Goal: Information Seeking & Learning: Learn about a topic

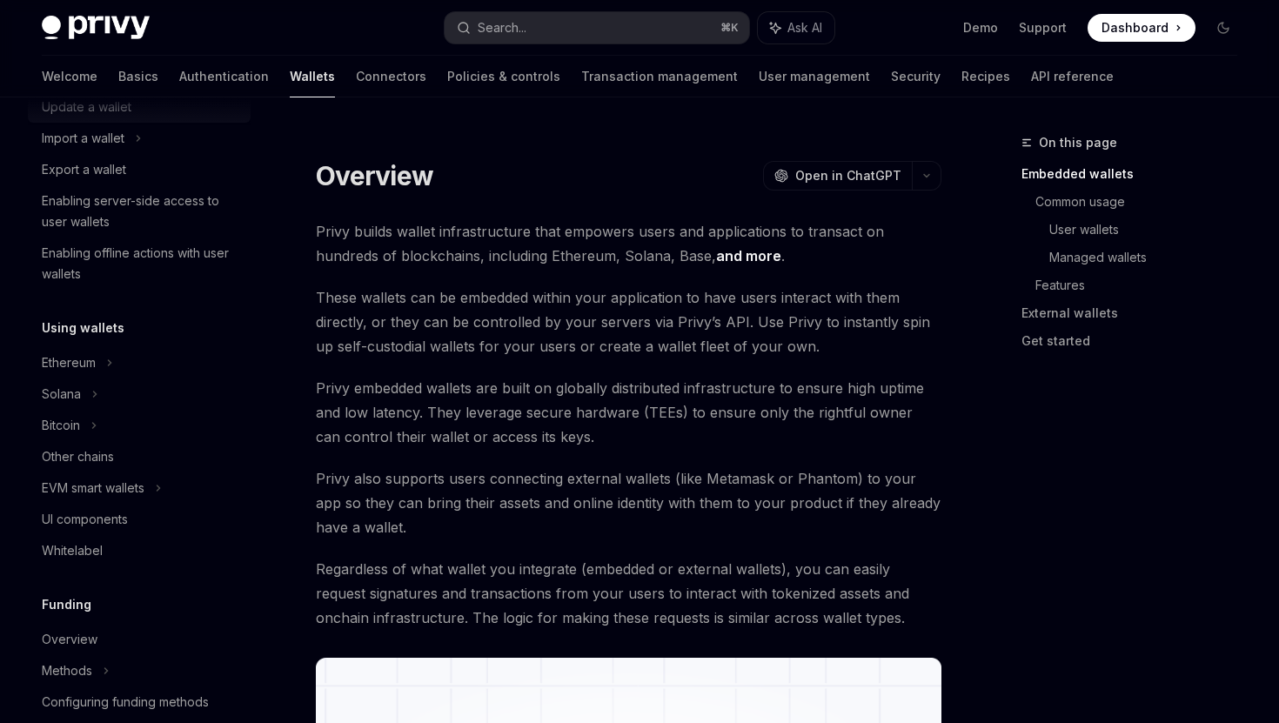
scroll to position [236, 0]
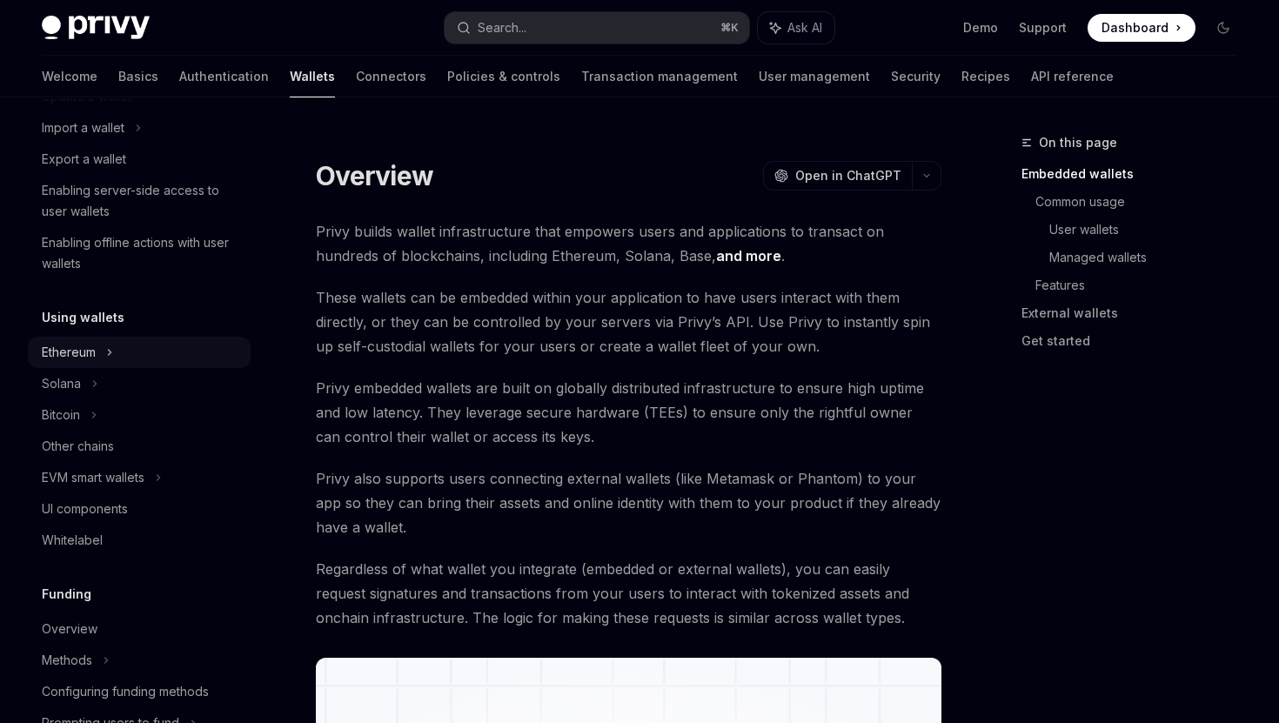
click at [138, 44] on icon at bounding box center [141, 33] width 7 height 21
type textarea "*"
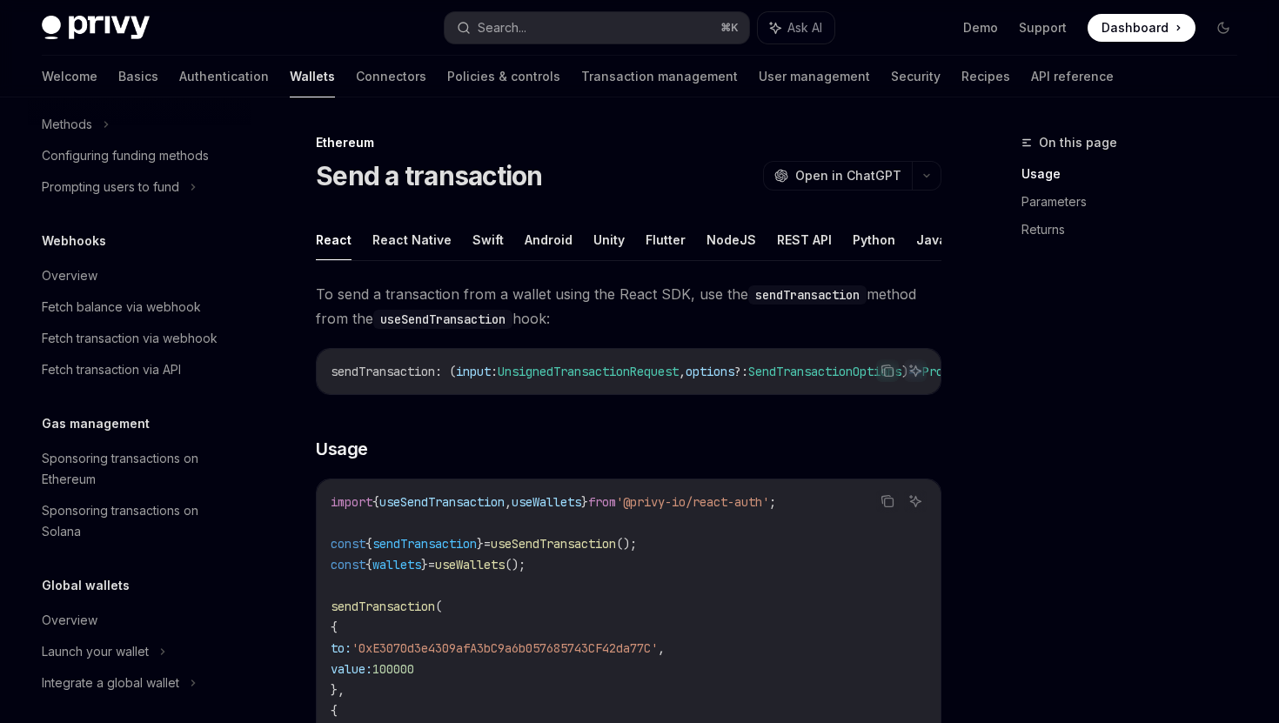
scroll to position [1041, 0]
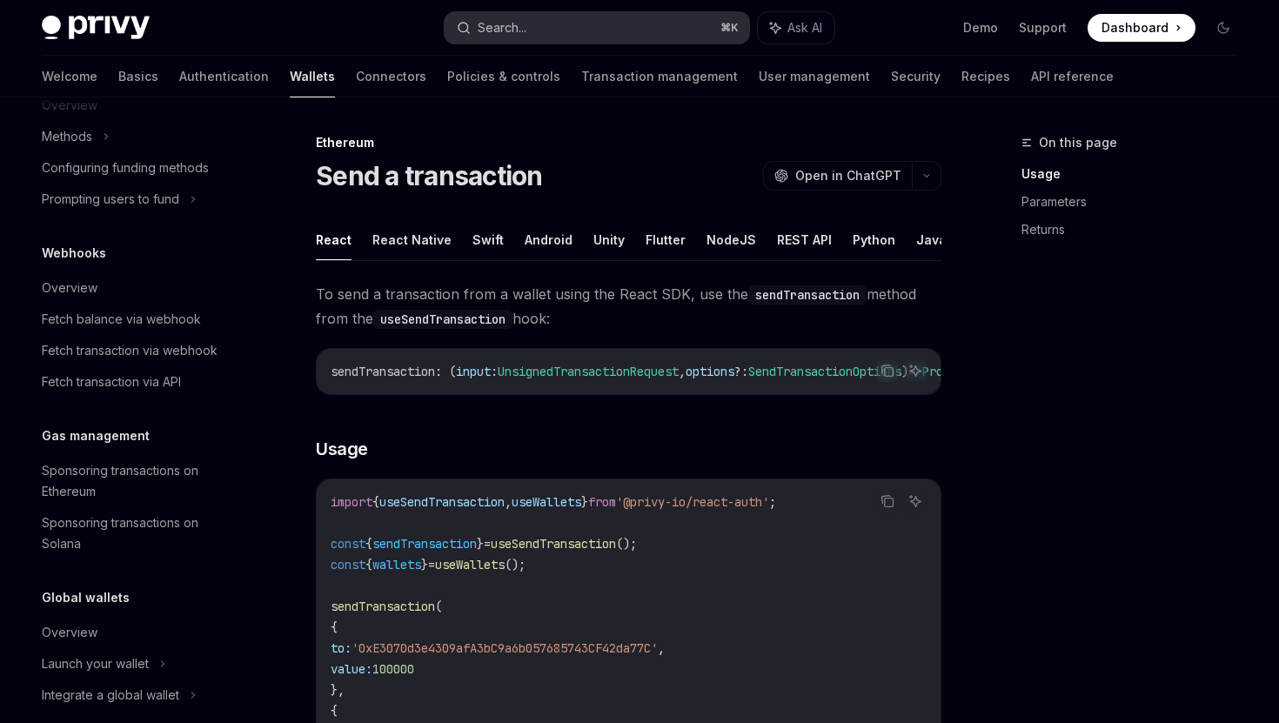
click at [512, 35] on div "Search..." at bounding box center [502, 27] width 49 height 21
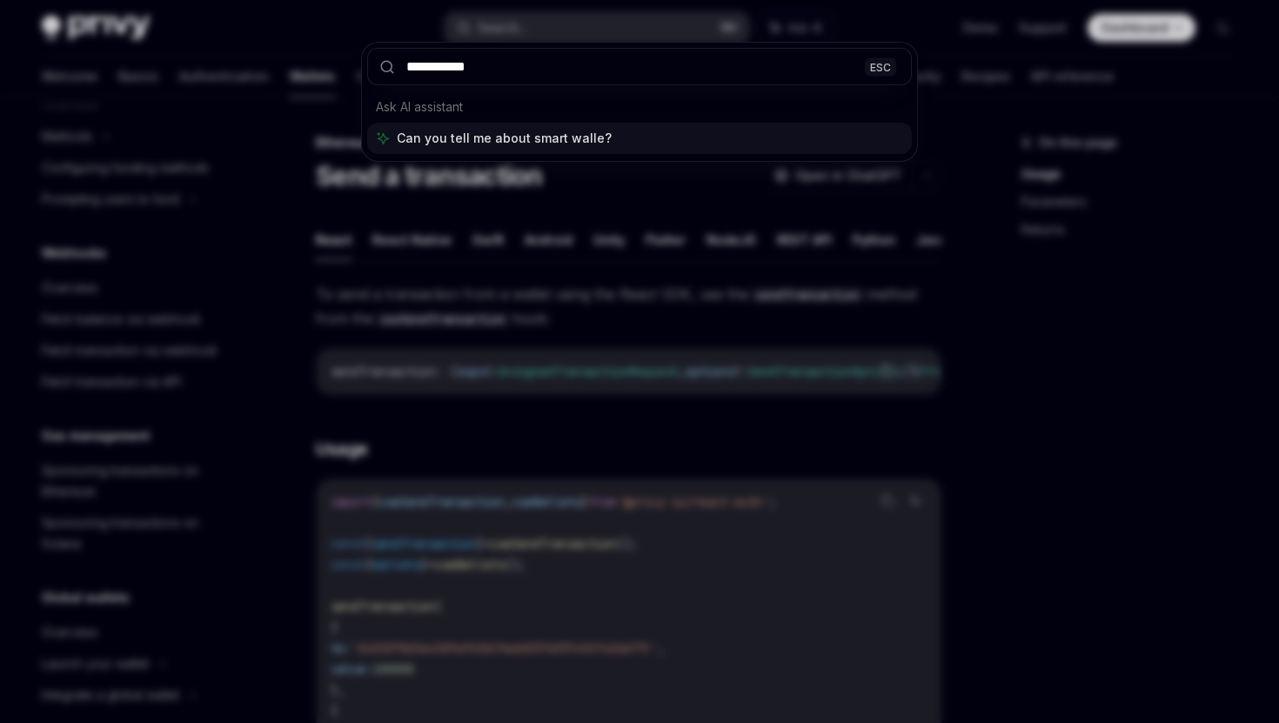
type input "**********"
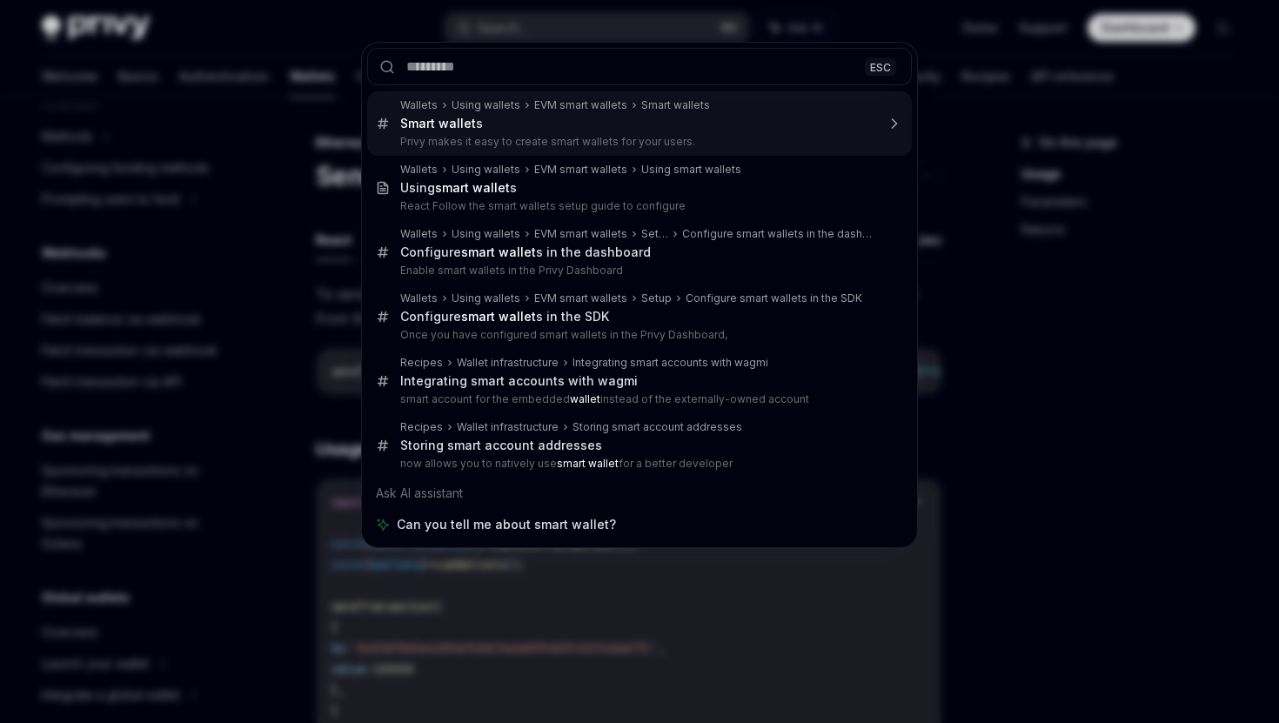
type textarea "*"
